Goal: Task Accomplishment & Management: Manage account settings

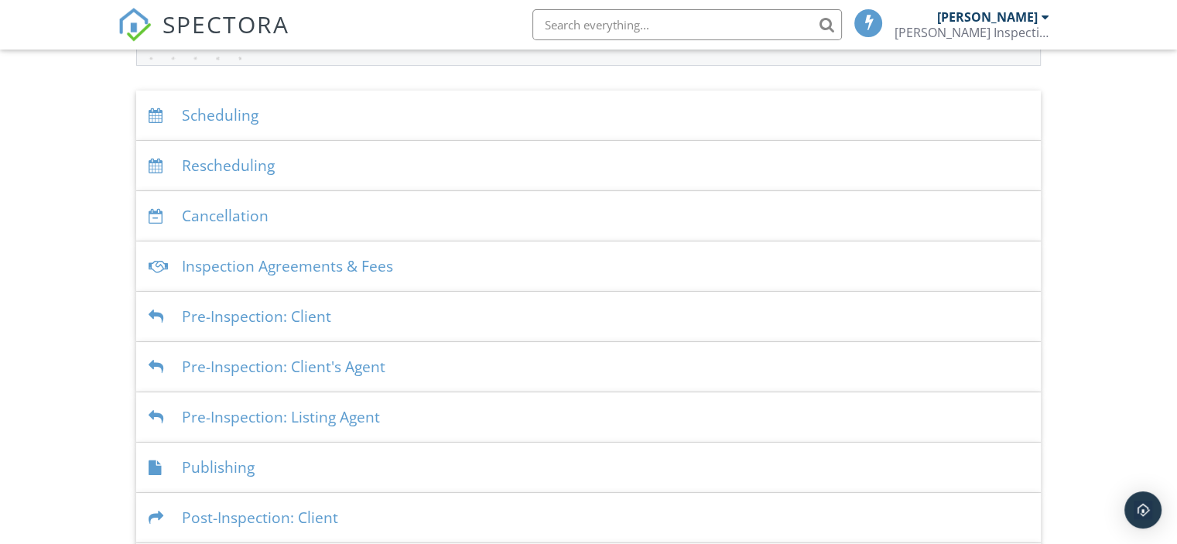
scroll to position [310, 0]
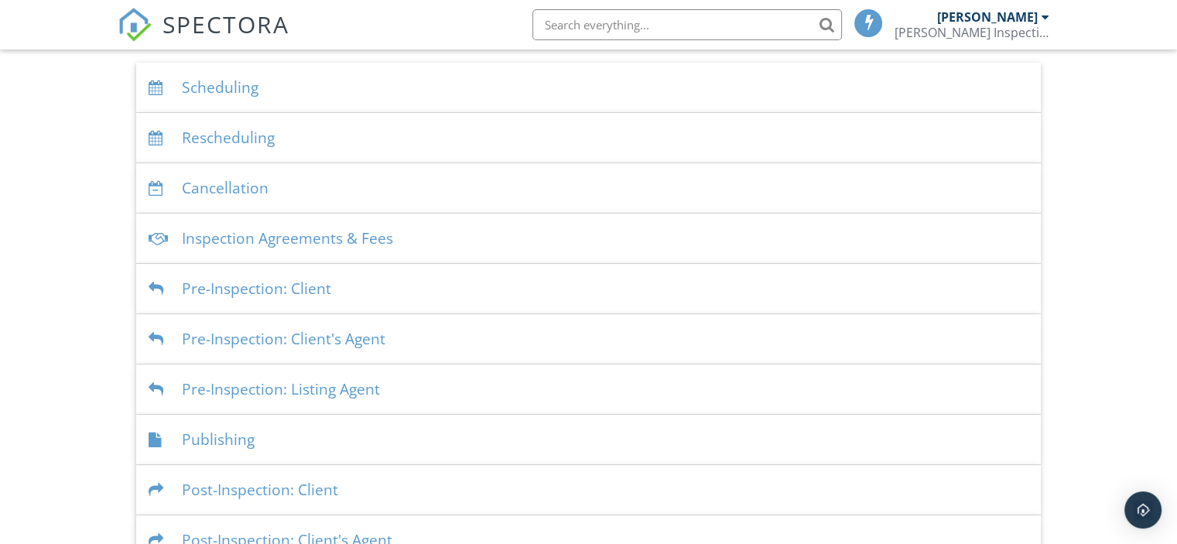
click at [220, 90] on div "Scheduling" at bounding box center [588, 88] width 905 height 50
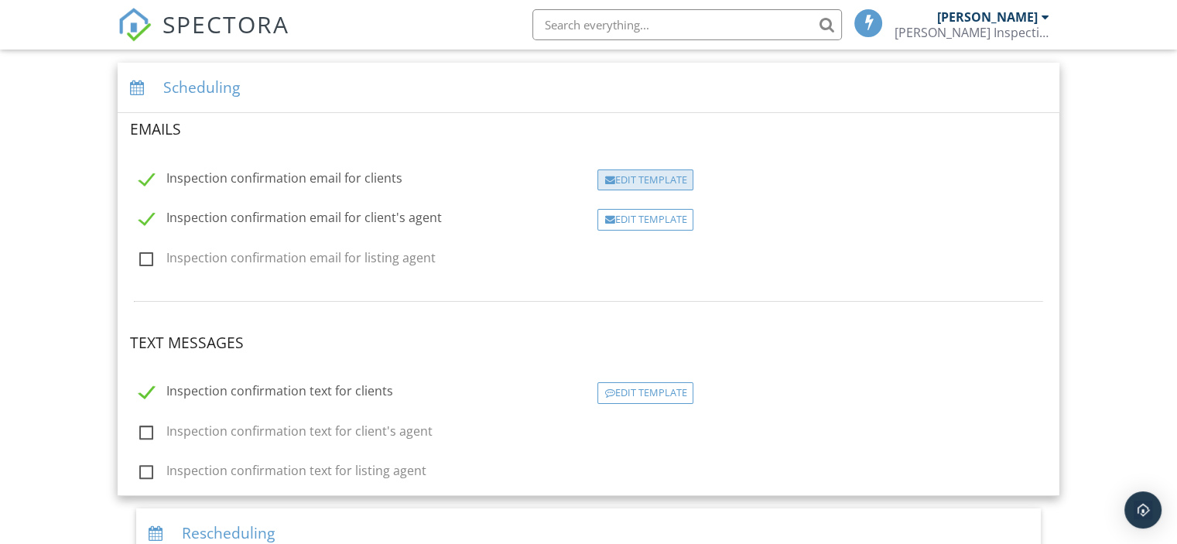
click at [675, 181] on div "Edit Template" at bounding box center [645, 180] width 96 height 22
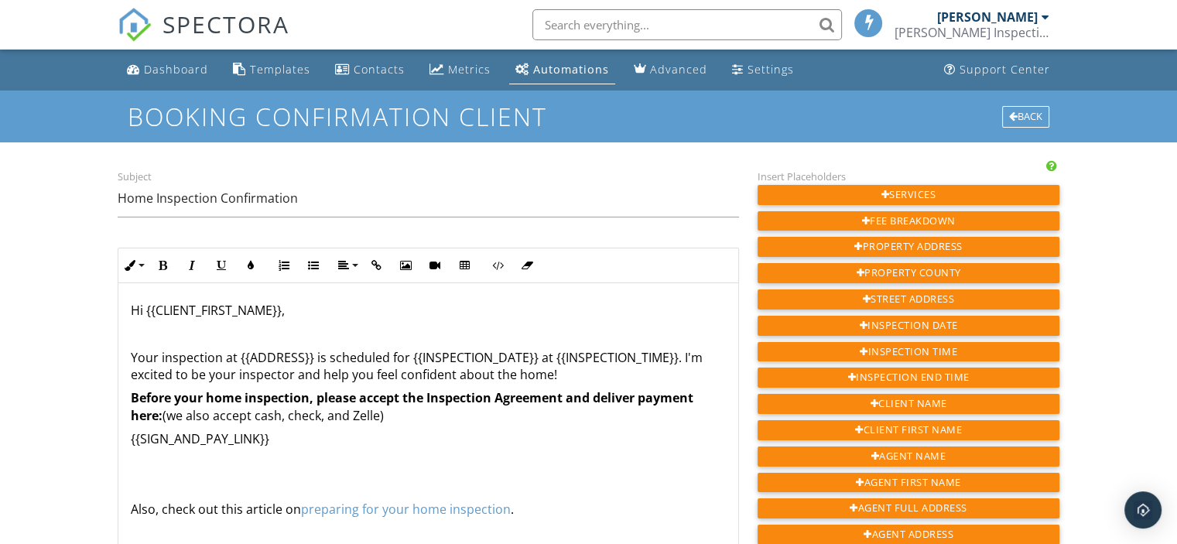
scroll to position [62, 0]
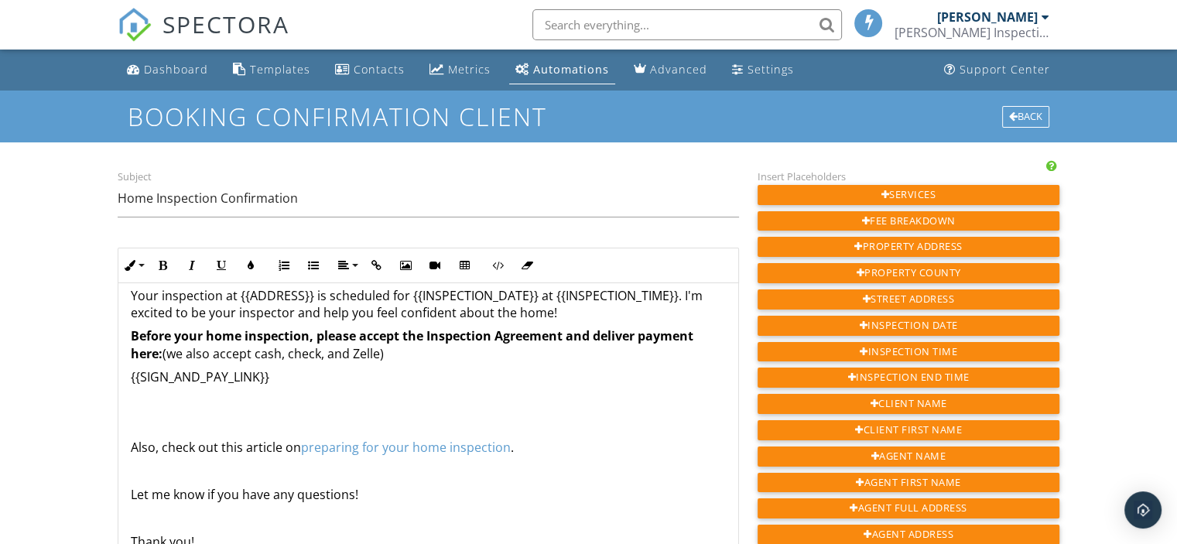
click at [127, 447] on div "Hi {{CLIENT_FIRST_NAME}}, Your inspection at {{ADDRESS}} is scheduled for {{INS…" at bounding box center [428, 406] width 620 height 371
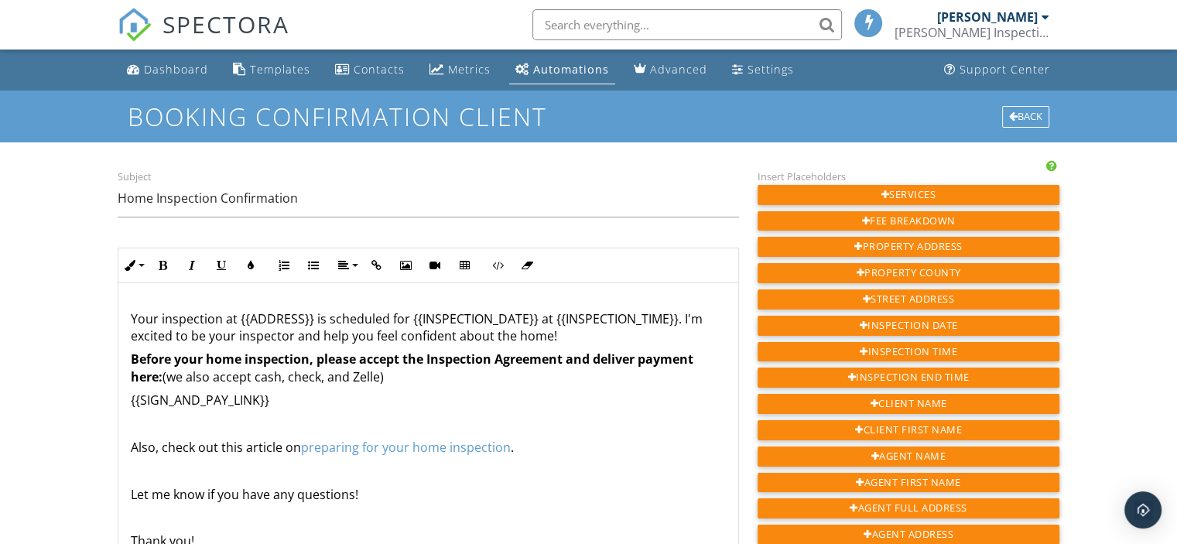
scroll to position [39, 0]
click at [123, 316] on div "Hi {{CLIENT_FIRST_NAME}}, Your inspection at {{ADDRESS}} is scheduled for {{INS…" at bounding box center [428, 418] width 620 height 347
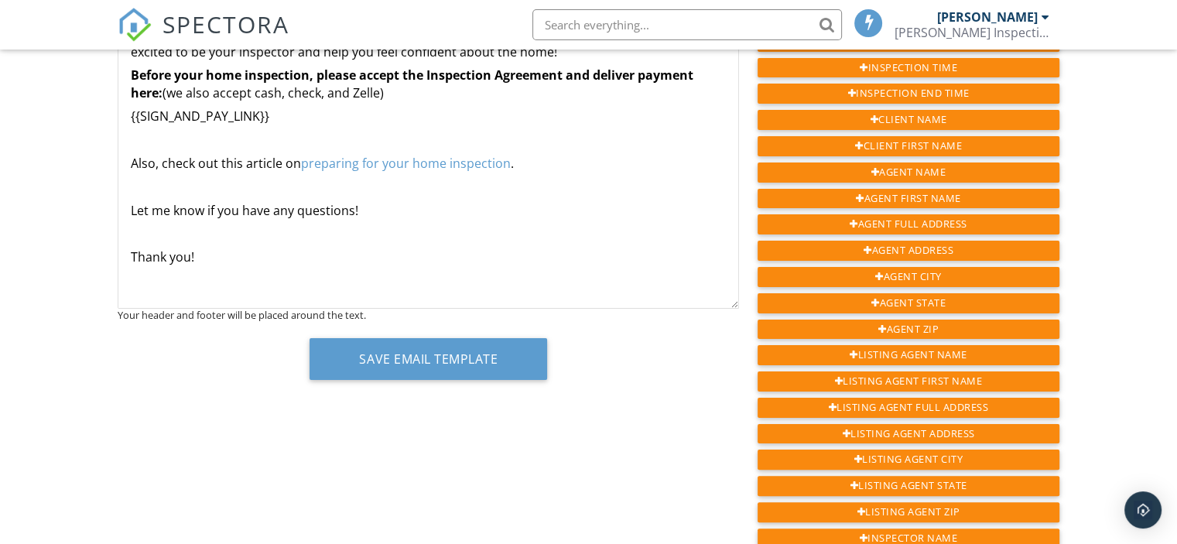
scroll to position [310, 0]
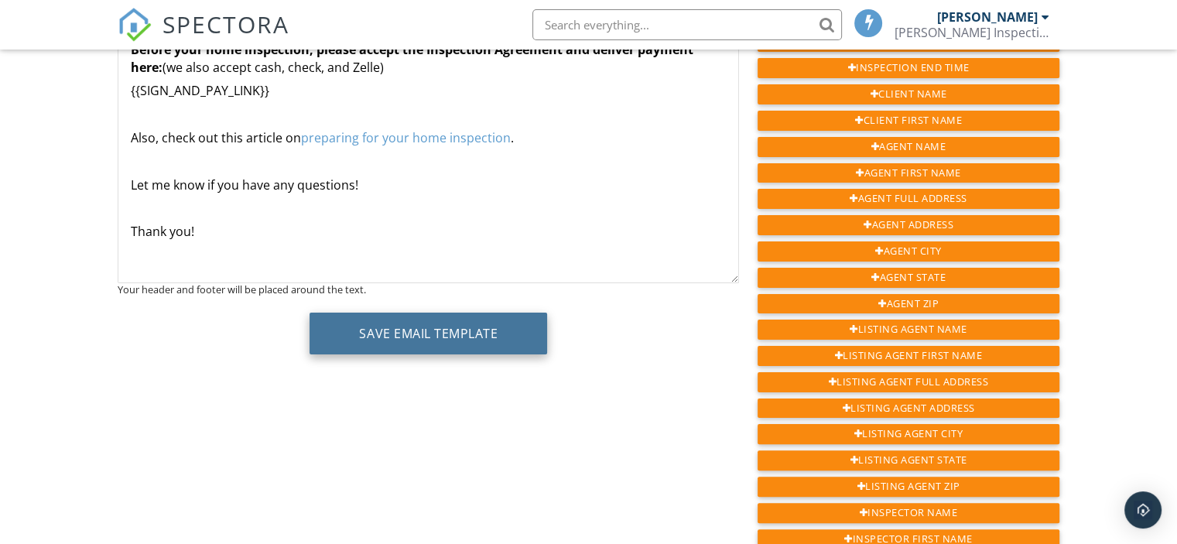
click at [416, 337] on button "Save Email Template" at bounding box center [429, 334] width 238 height 42
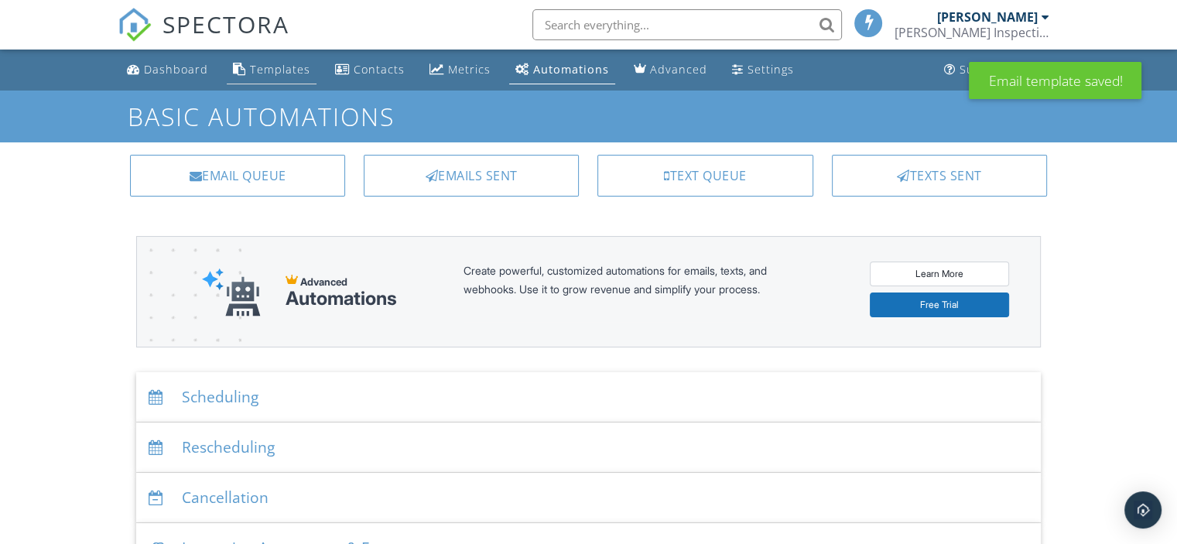
click at [277, 74] on div "Templates" at bounding box center [280, 69] width 60 height 15
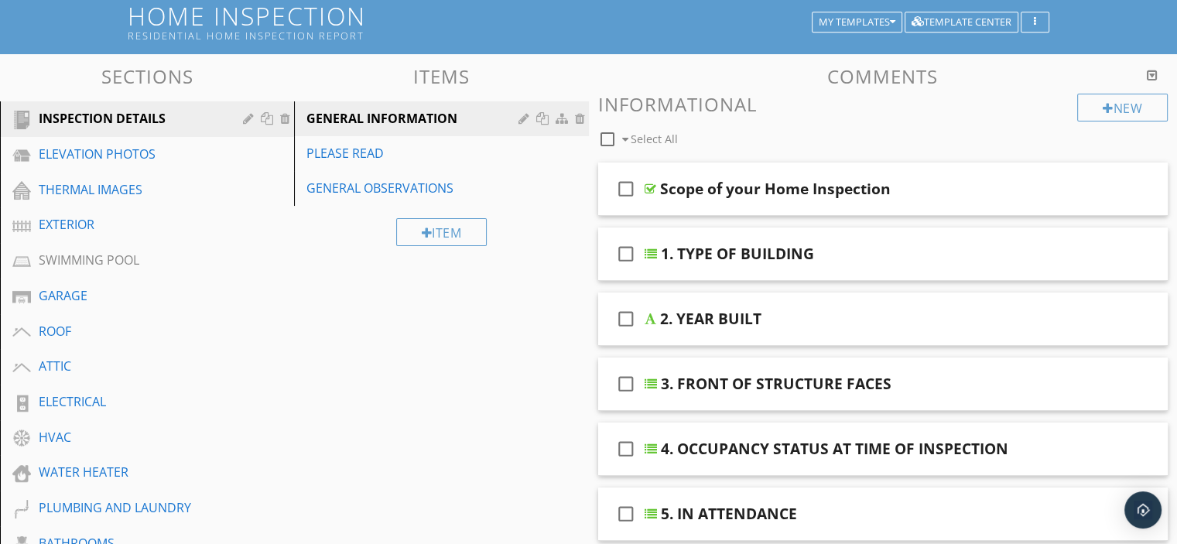
scroll to position [77, 0]
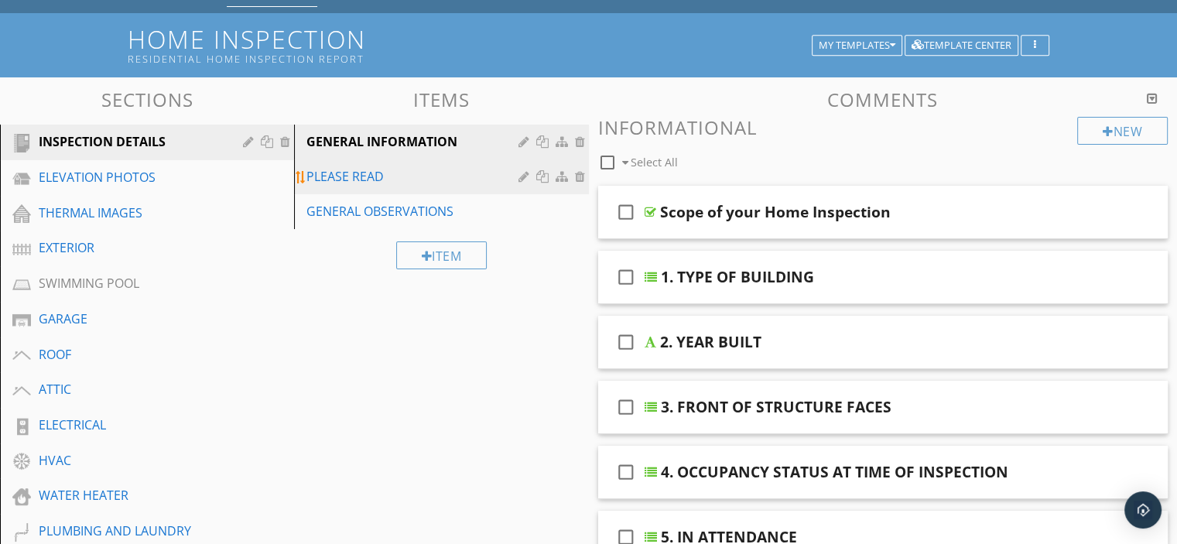
click at [461, 178] on div "PLEASE READ" at bounding box center [414, 176] width 216 height 19
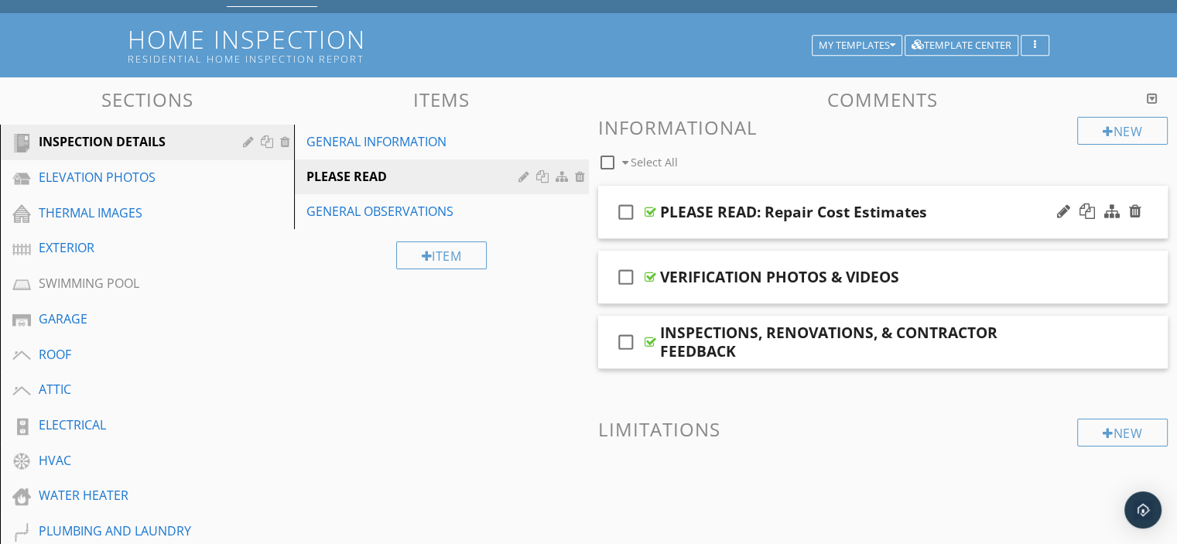
click at [972, 197] on div "check_box_outline_blank PLEASE READ: Repair Cost Estimates" at bounding box center [883, 212] width 570 height 53
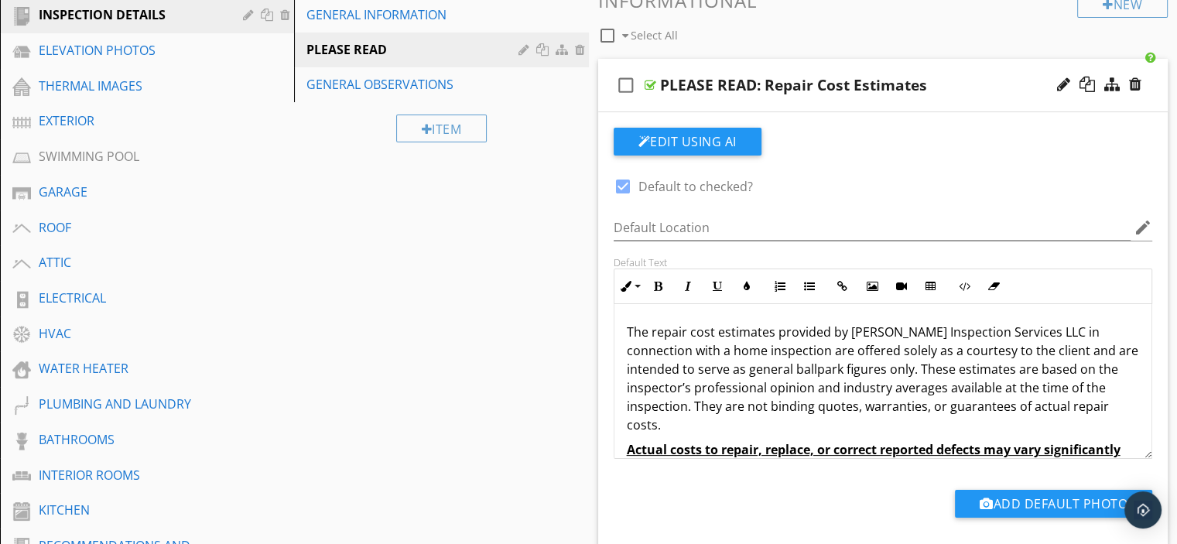
scroll to position [232, 0]
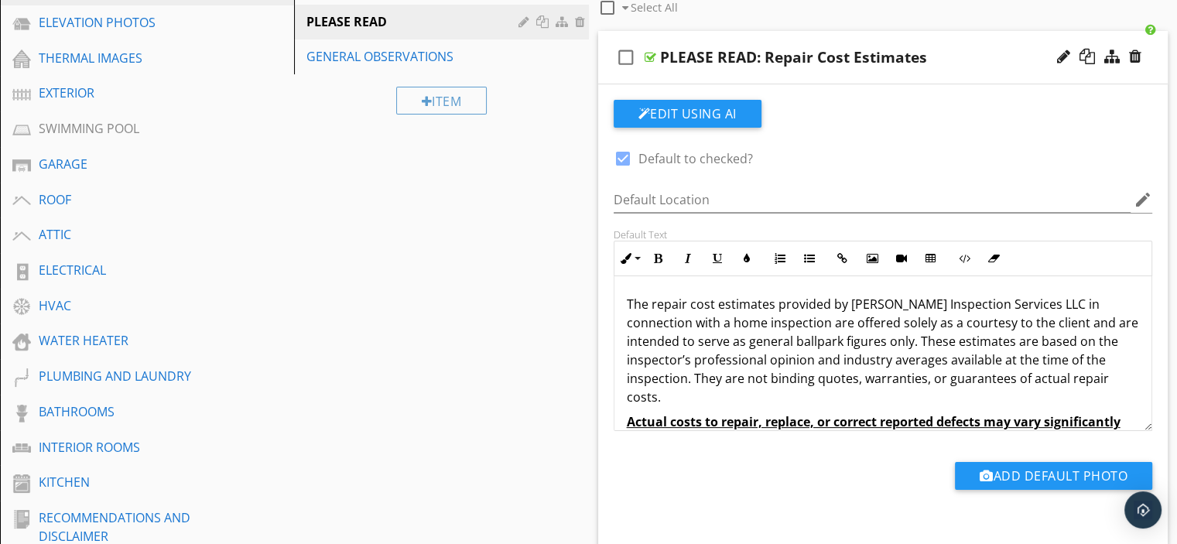
click at [624, 156] on div at bounding box center [623, 158] width 26 height 26
checkbox input "false"
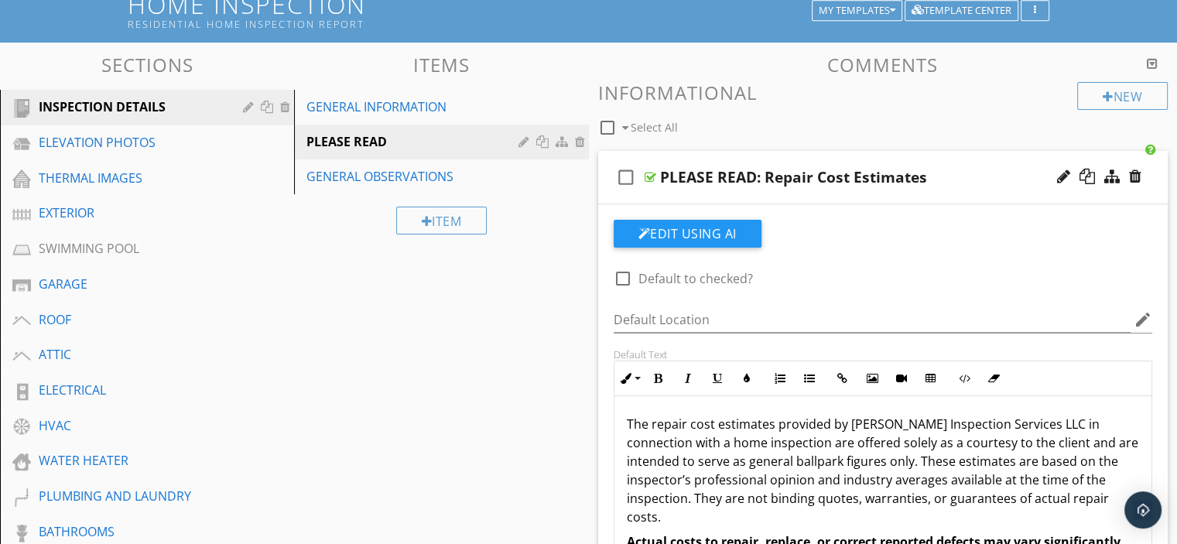
scroll to position [77, 0]
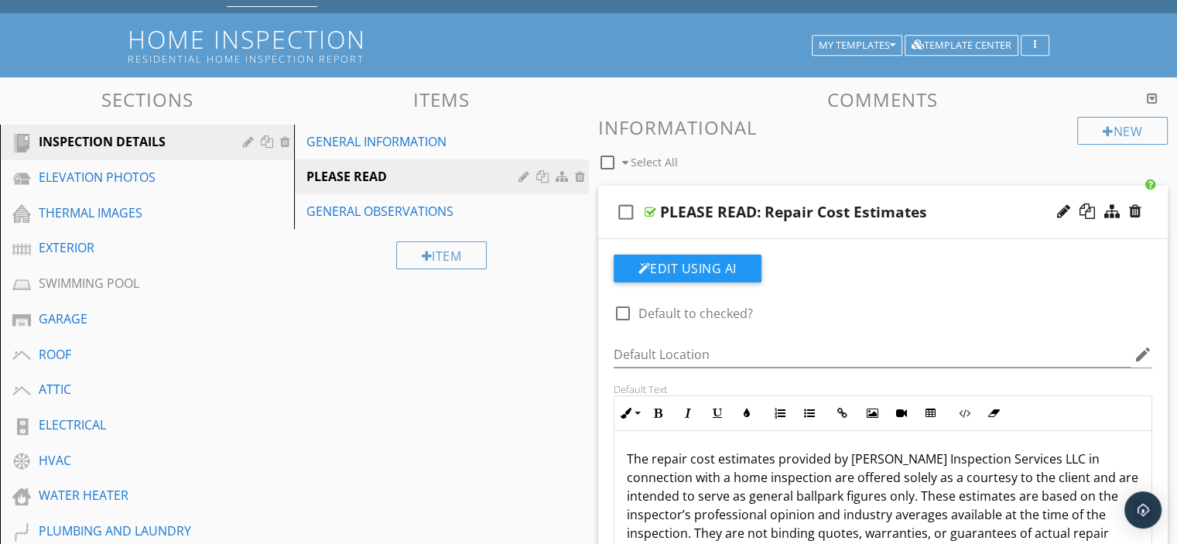
click at [962, 199] on div "check_box_outline_blank PLEASE READ: Repair Cost Estimates" at bounding box center [883, 212] width 570 height 53
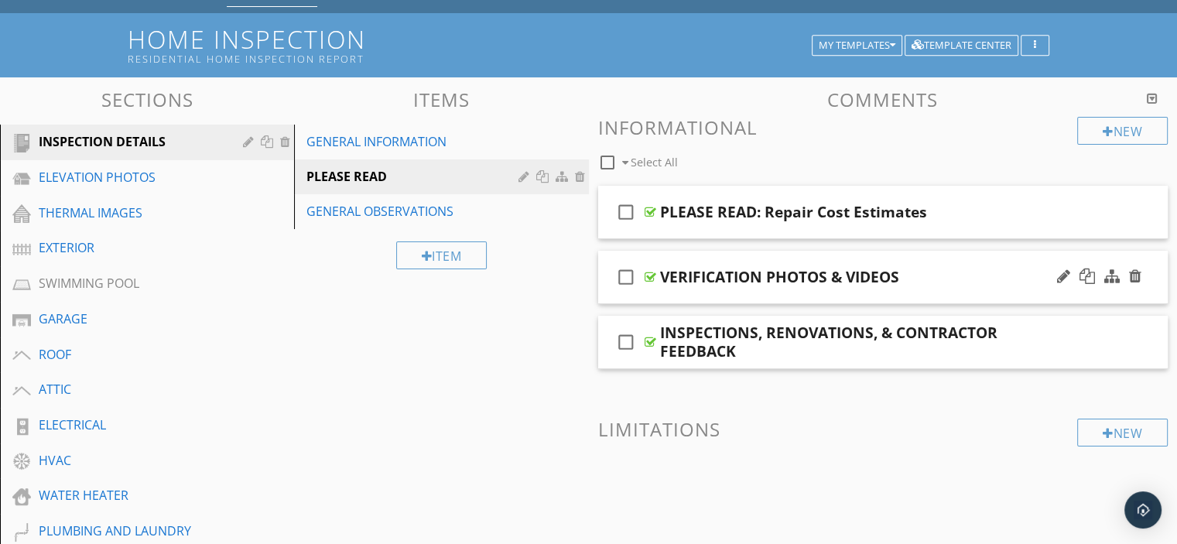
click at [971, 266] on div "check_box_outline_blank VERIFICATION PHOTOS & VIDEOS" at bounding box center [883, 277] width 570 height 53
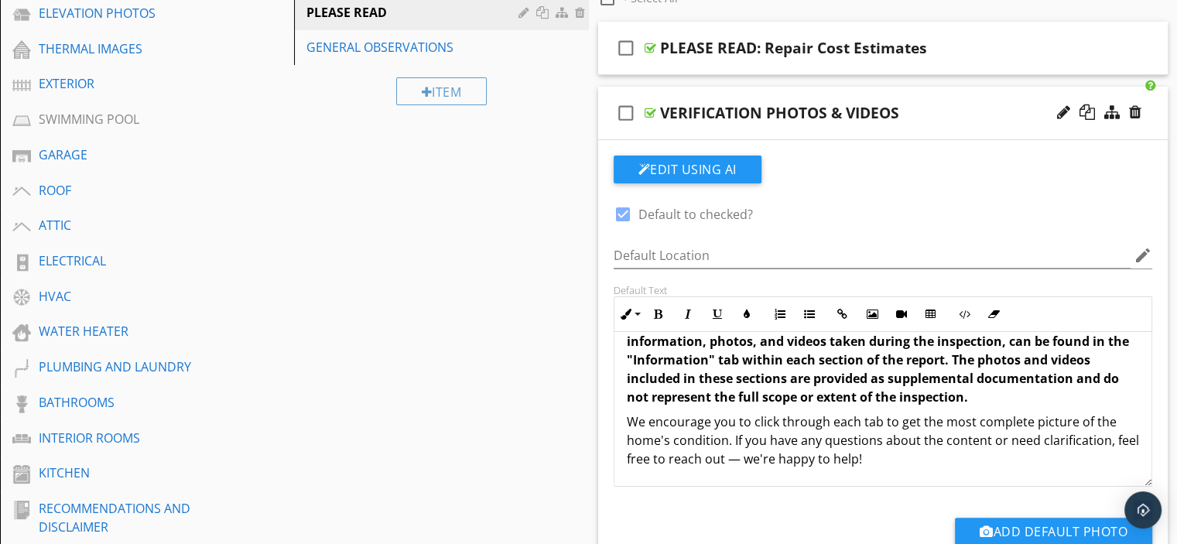
scroll to position [232, 0]
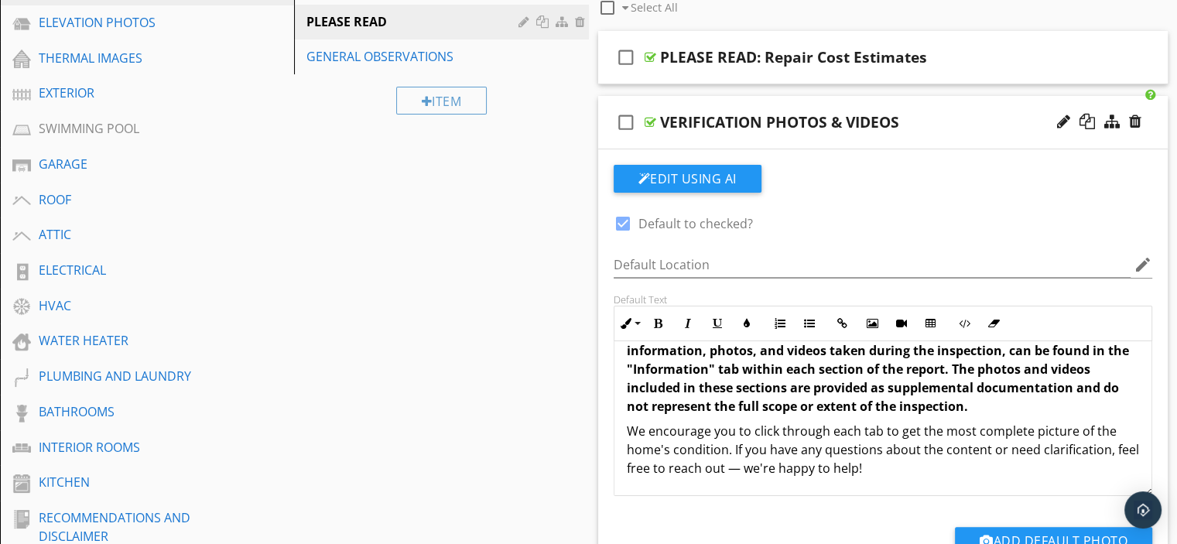
click at [976, 113] on div "VERIFICATION PHOTOS & VIDEOS" at bounding box center [862, 122] width 404 height 19
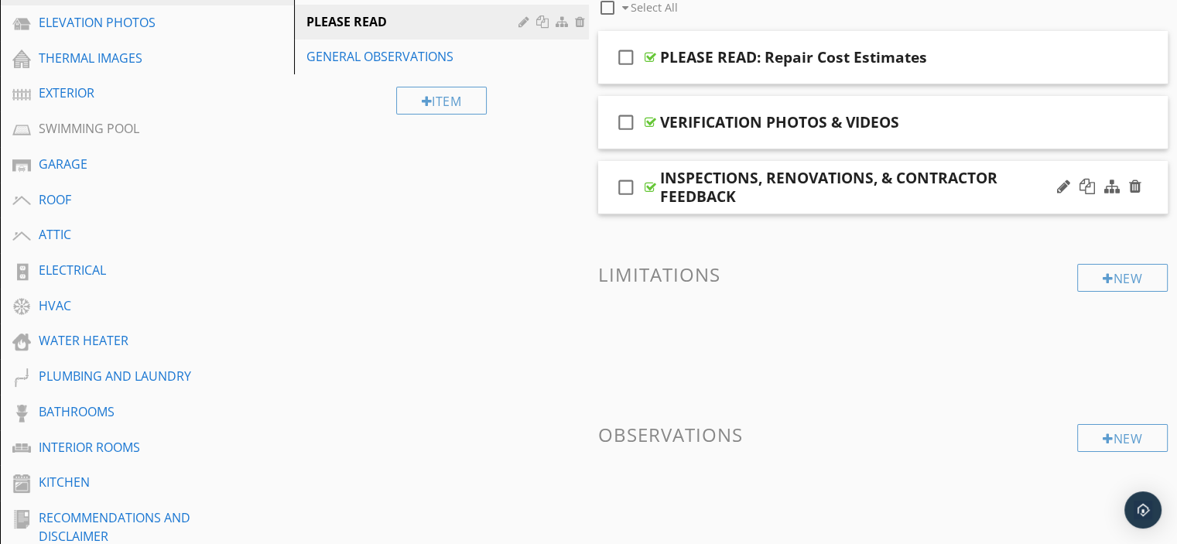
click at [1011, 207] on div "check_box_outline_blank INSPECTIONS, RENOVATIONS, & CONTRACTOR FEEDBACK" at bounding box center [883, 187] width 570 height 53
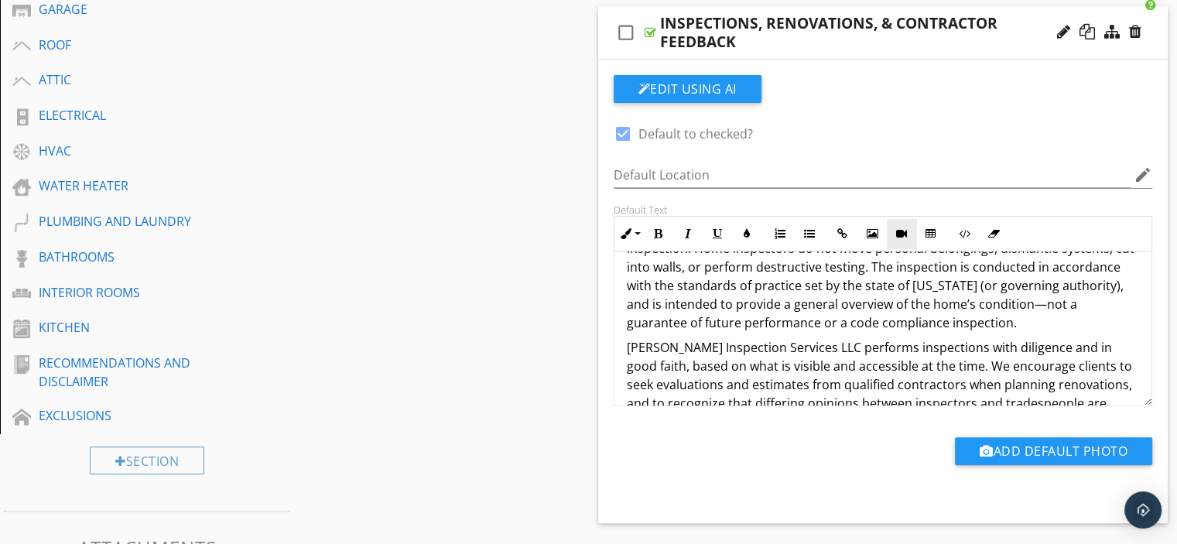
scroll to position [152, 0]
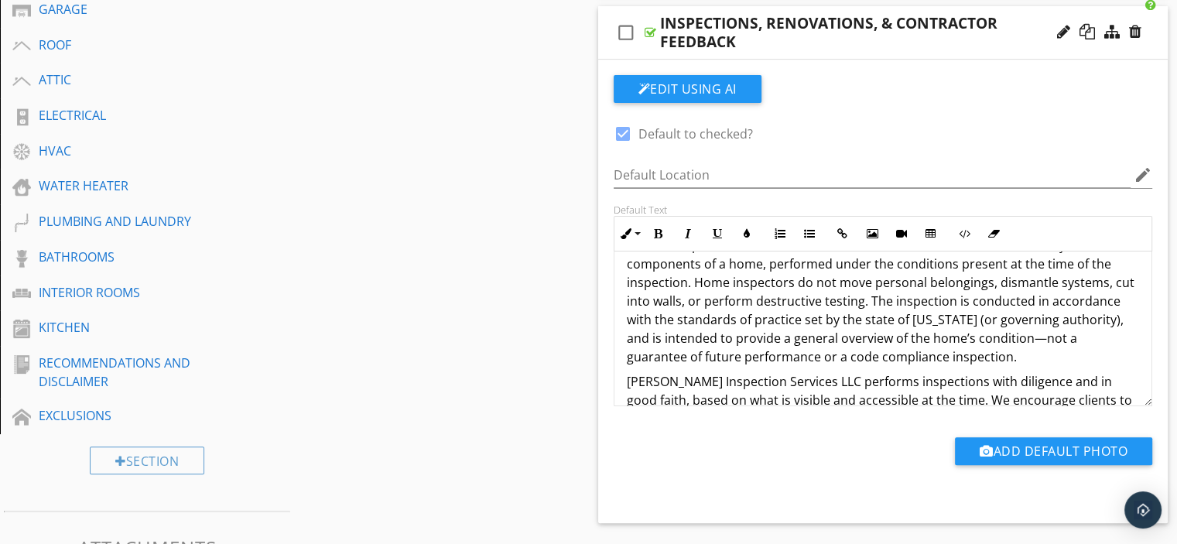
click at [1020, 12] on div "check_box_outline_blank INSPECTIONS, RENOVATIONS, & CONTRACTOR FEEDBACK" at bounding box center [883, 32] width 570 height 53
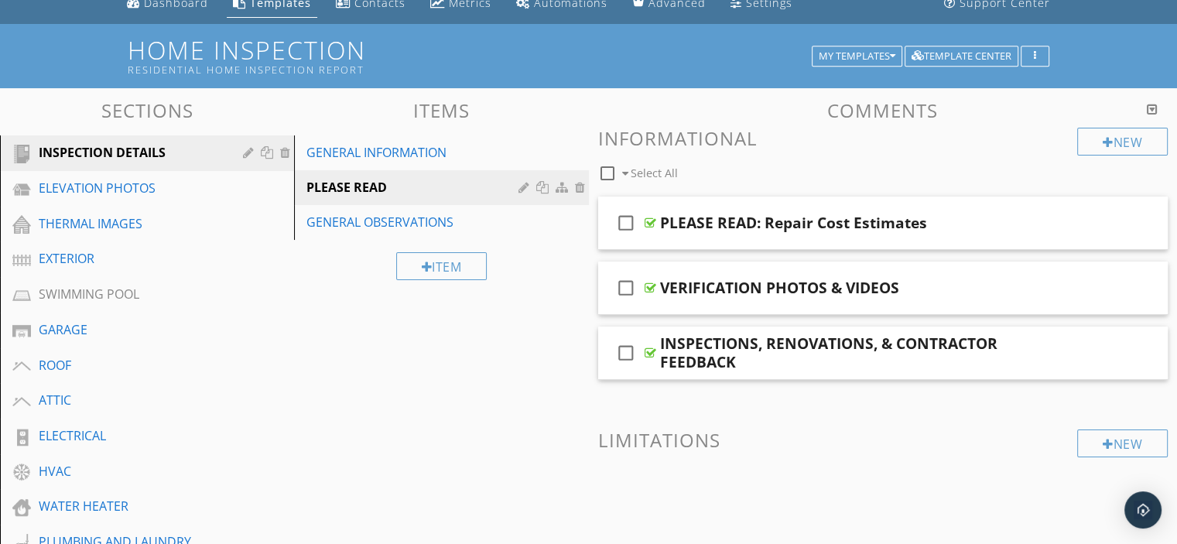
scroll to position [0, 0]
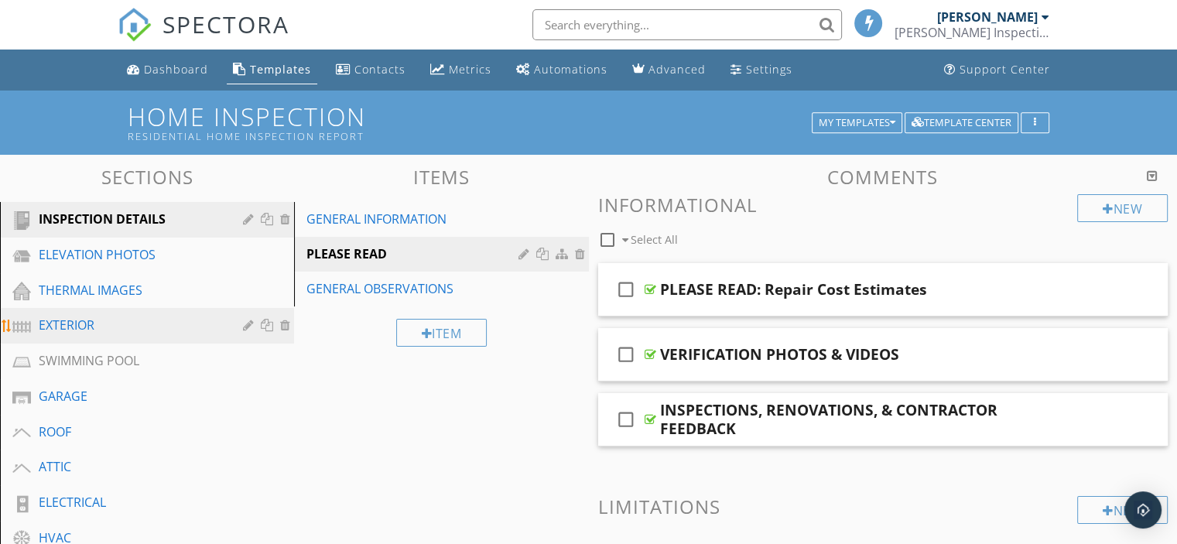
click at [93, 327] on div "EXTERIOR" at bounding box center [130, 325] width 182 height 19
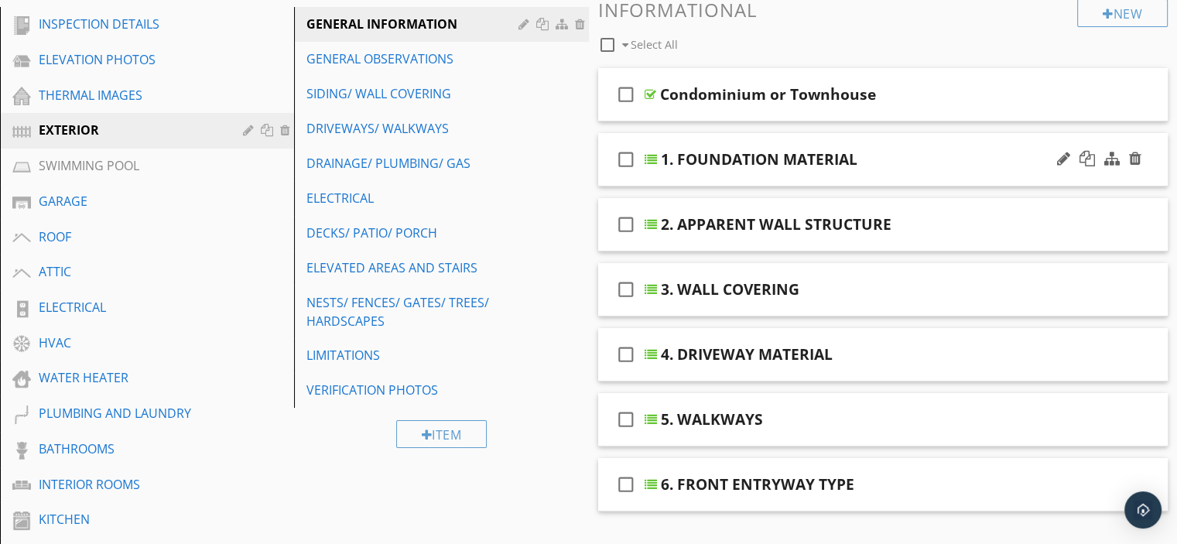
scroll to position [232, 0]
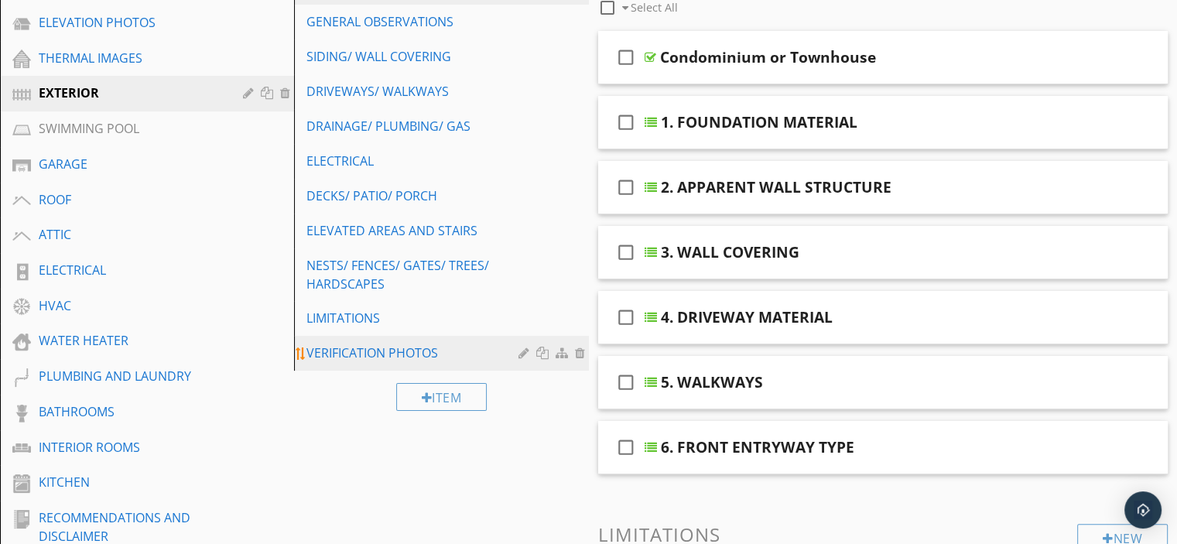
click at [430, 349] on div "VERIFICATION PHOTOS" at bounding box center [414, 353] width 216 height 19
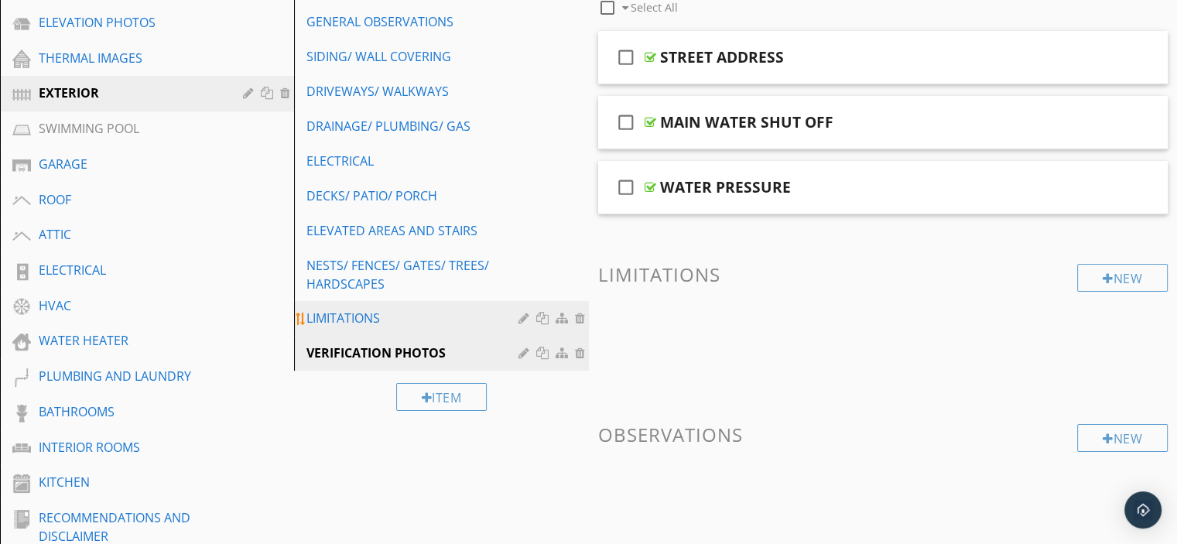
click at [416, 323] on div "LIMITATIONS" at bounding box center [414, 318] width 216 height 19
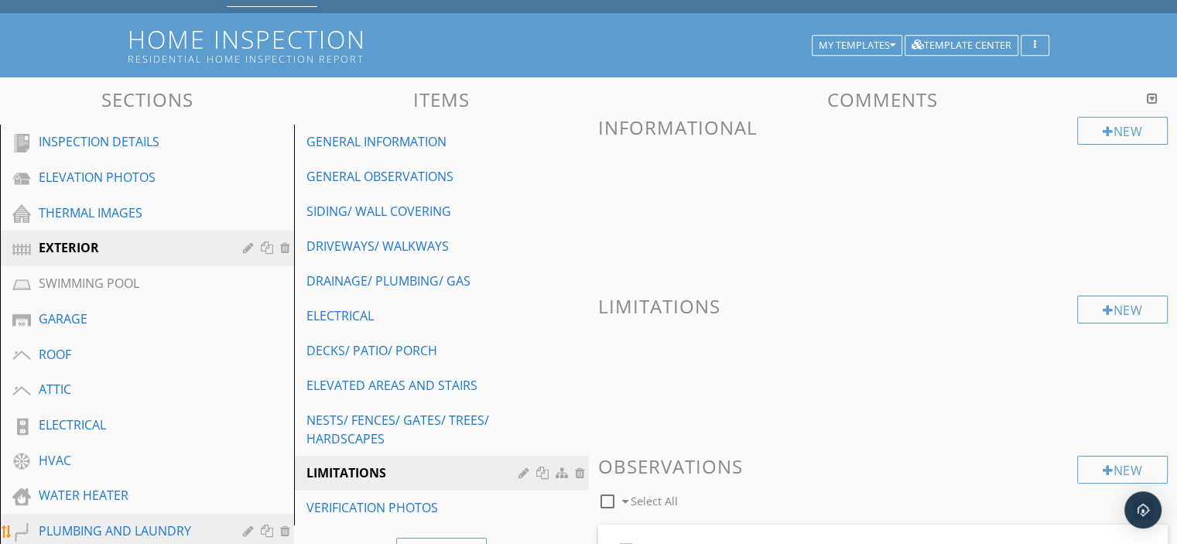
scroll to position [0, 0]
